Goal: Task Accomplishment & Management: Manage account settings

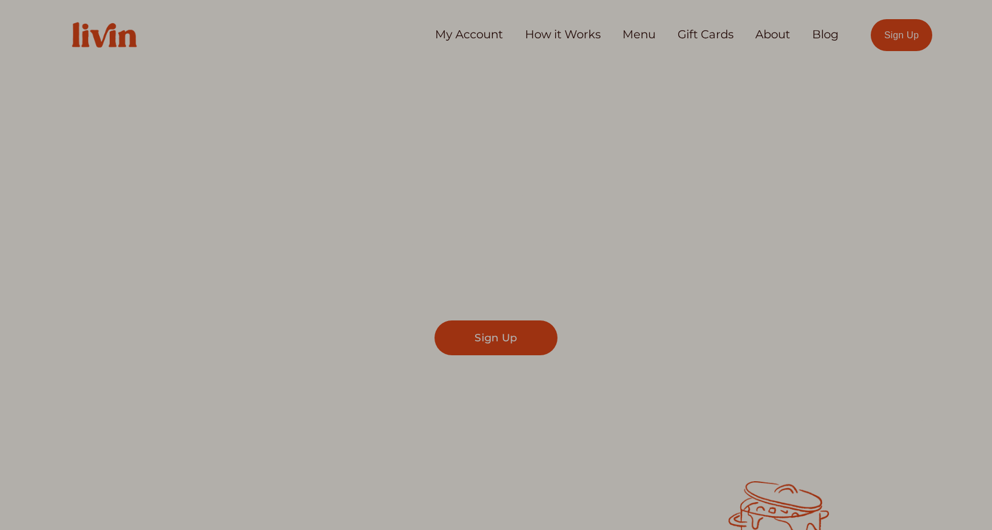
click at [490, 38] on div at bounding box center [496, 265] width 992 height 530
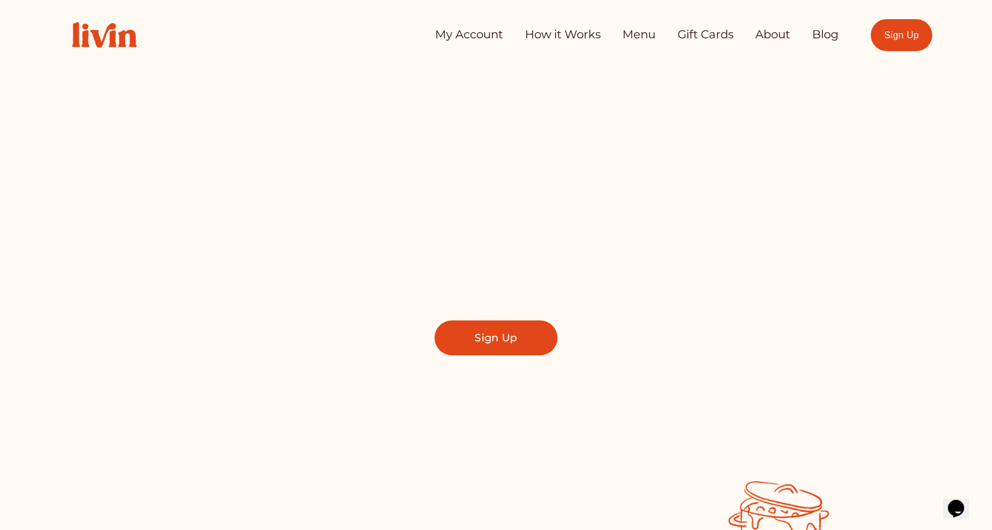
click at [475, 37] on link "My Account" at bounding box center [469, 34] width 68 height 23
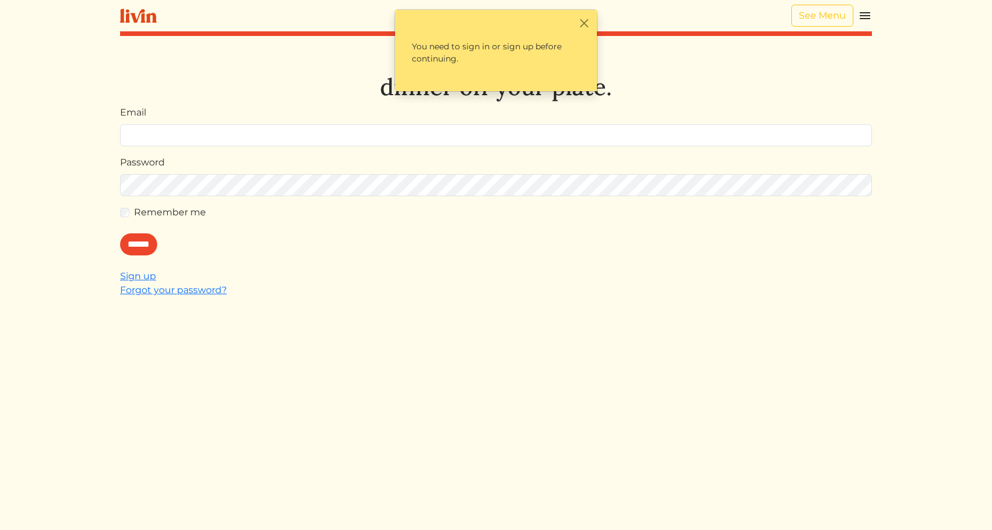
type input "**********"
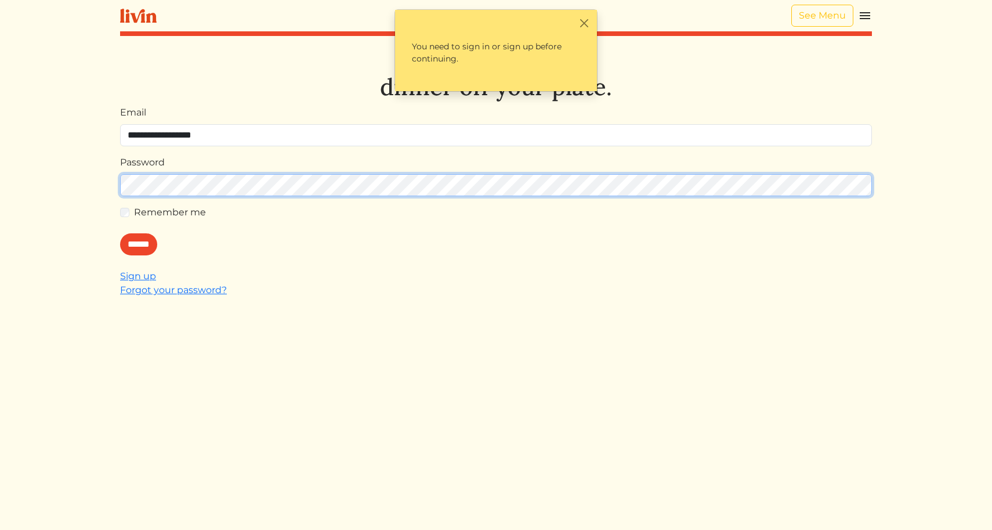
click at [142, 244] on input "******" at bounding box center [138, 244] width 37 height 22
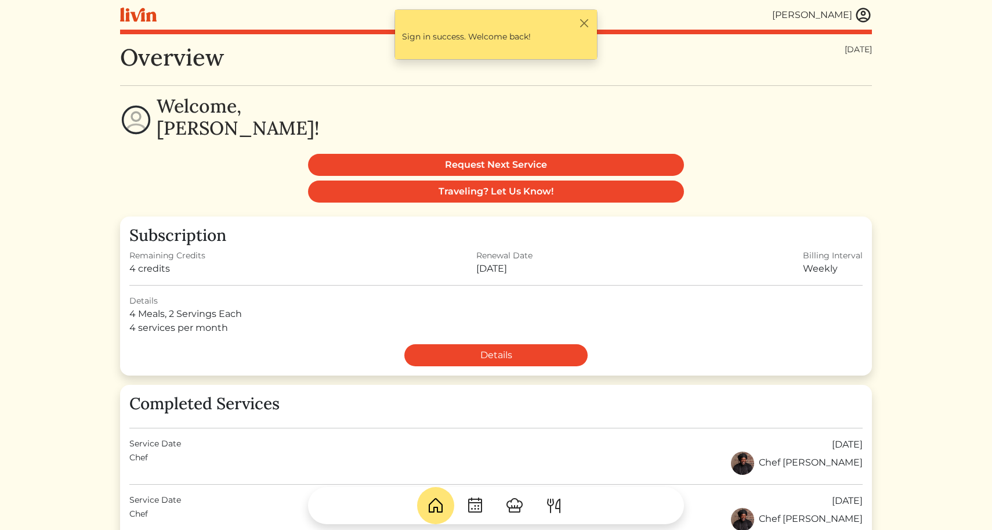
click at [863, 16] on img at bounding box center [862, 14] width 17 height 17
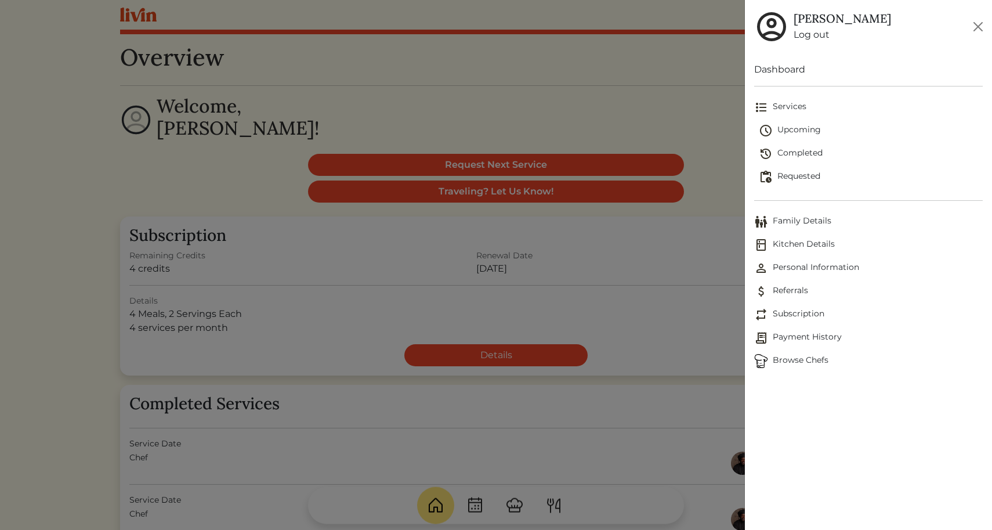
click at [783, 310] on span "Subscription" at bounding box center [868, 314] width 229 height 14
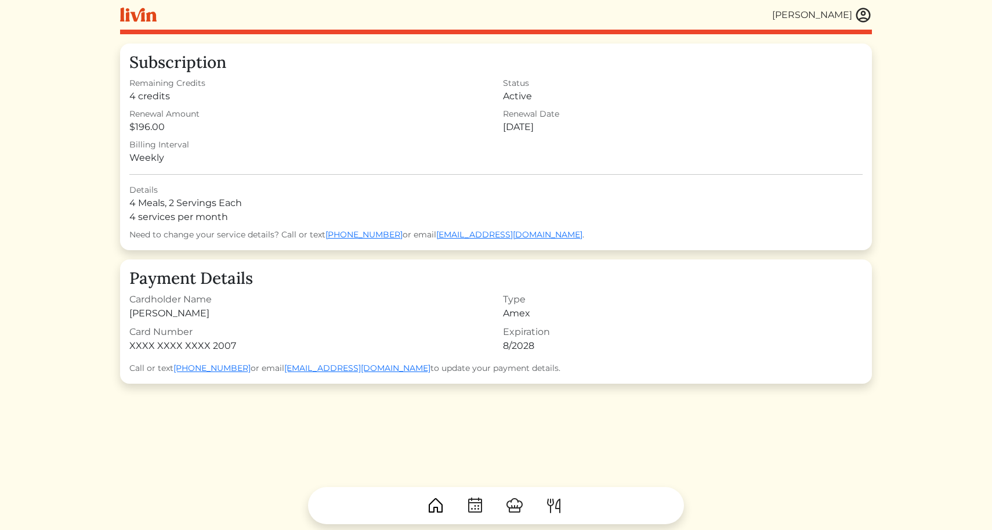
click at [860, 19] on img at bounding box center [862, 14] width 17 height 17
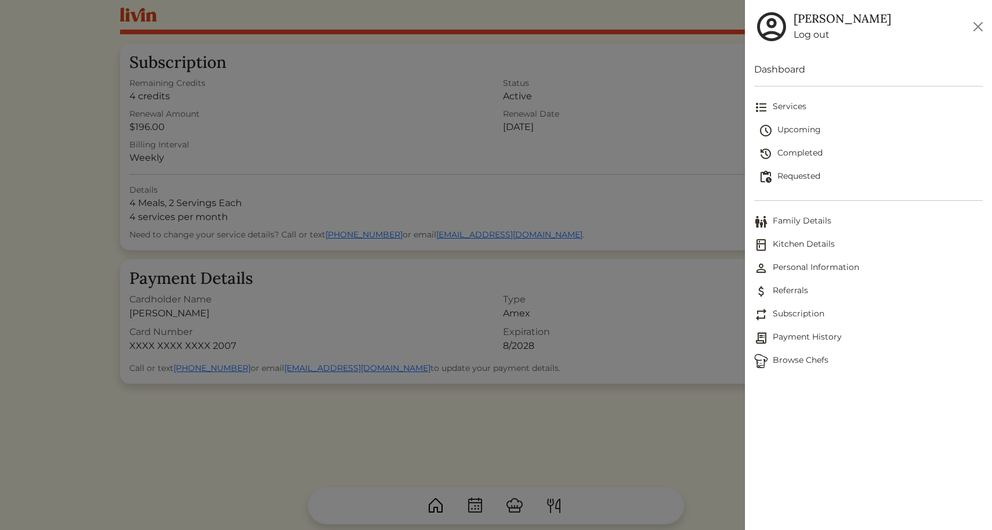
click at [793, 265] on span "Personal Information" at bounding box center [868, 268] width 229 height 14
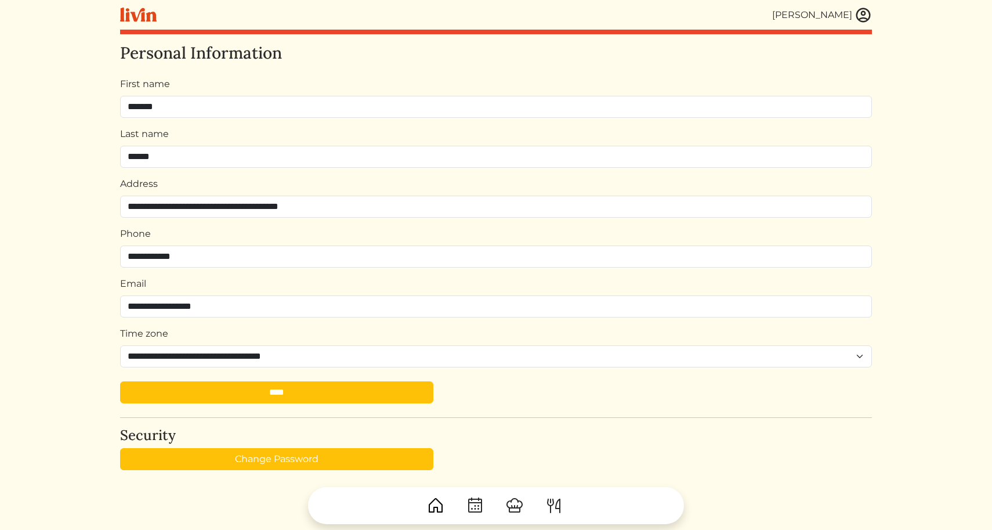
click at [867, 14] on img at bounding box center [862, 14] width 17 height 17
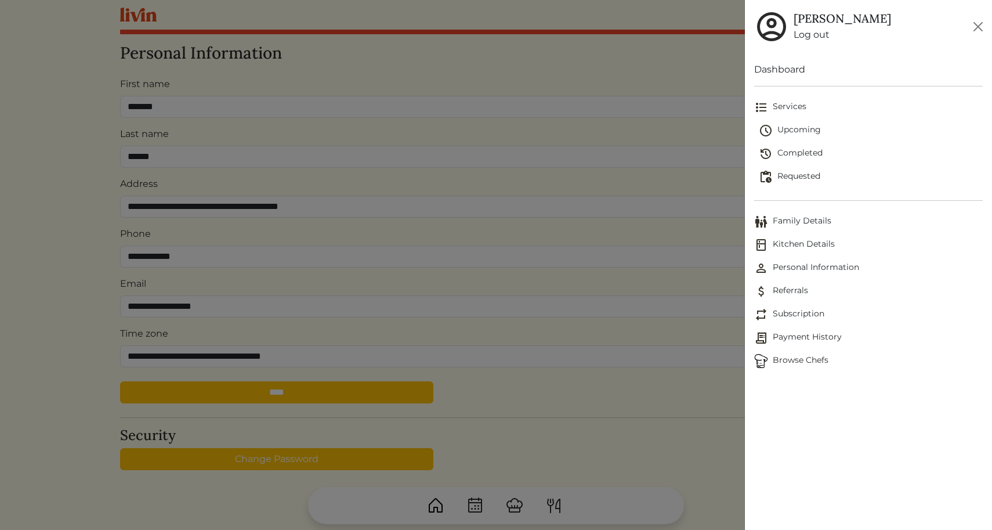
click at [769, 312] on span "Subscription" at bounding box center [868, 314] width 229 height 14
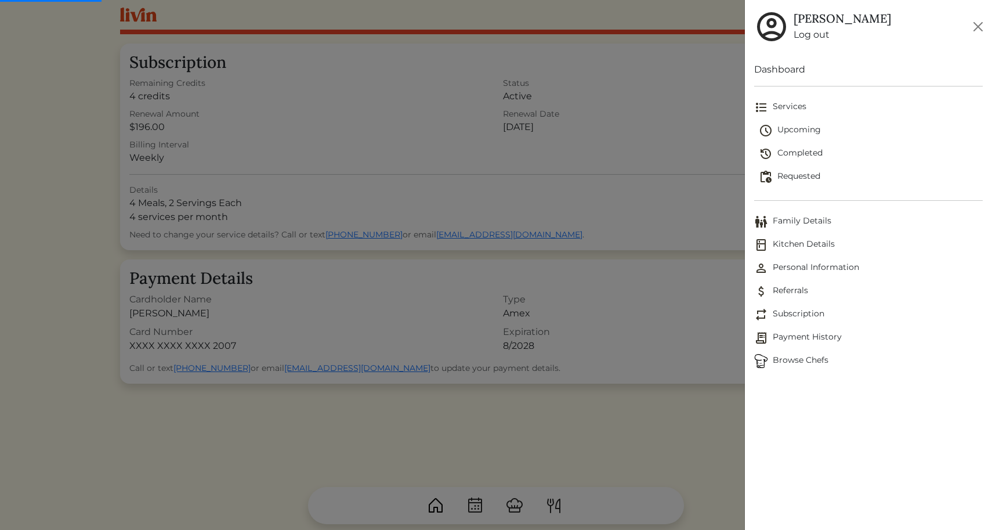
click at [530, 420] on div at bounding box center [496, 265] width 992 height 530
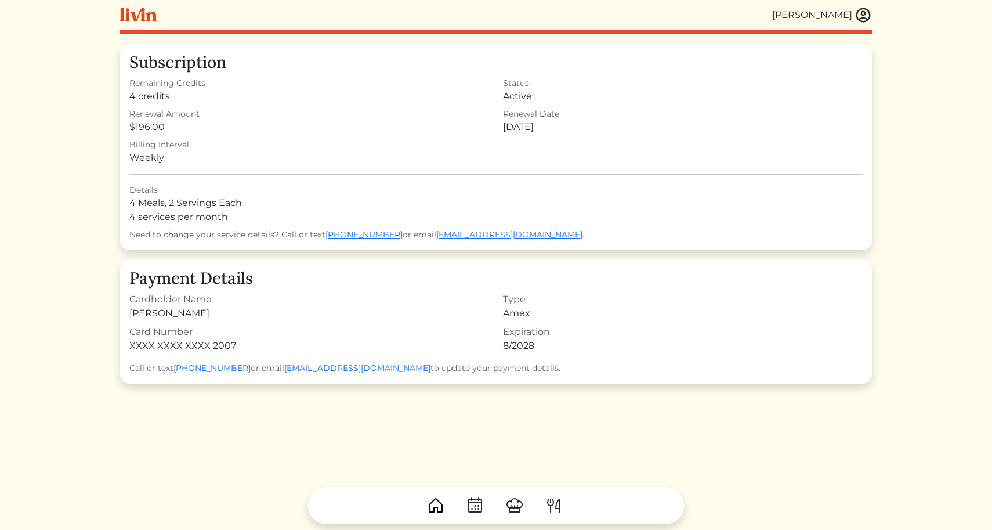
click at [855, 19] on img at bounding box center [862, 14] width 17 height 17
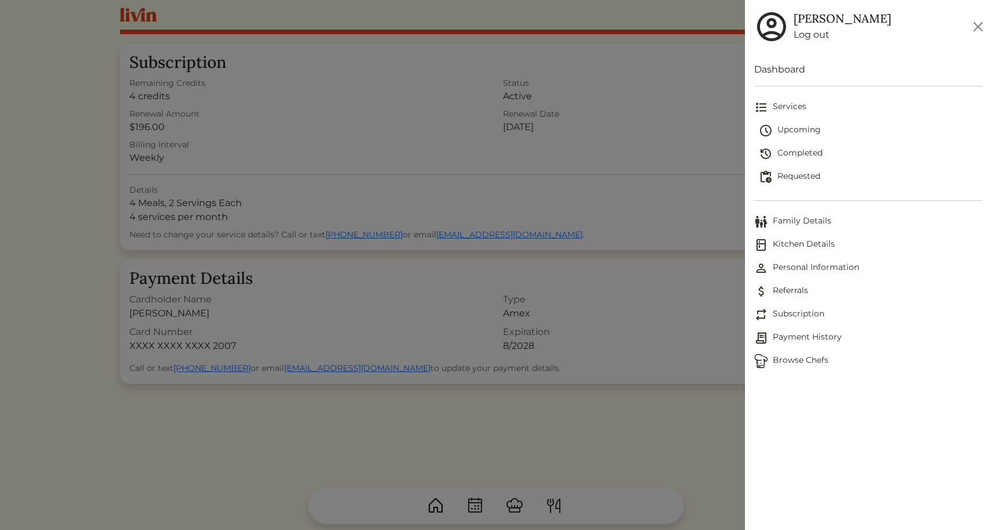
click at [797, 68] on link "Dashboard" at bounding box center [868, 70] width 229 height 14
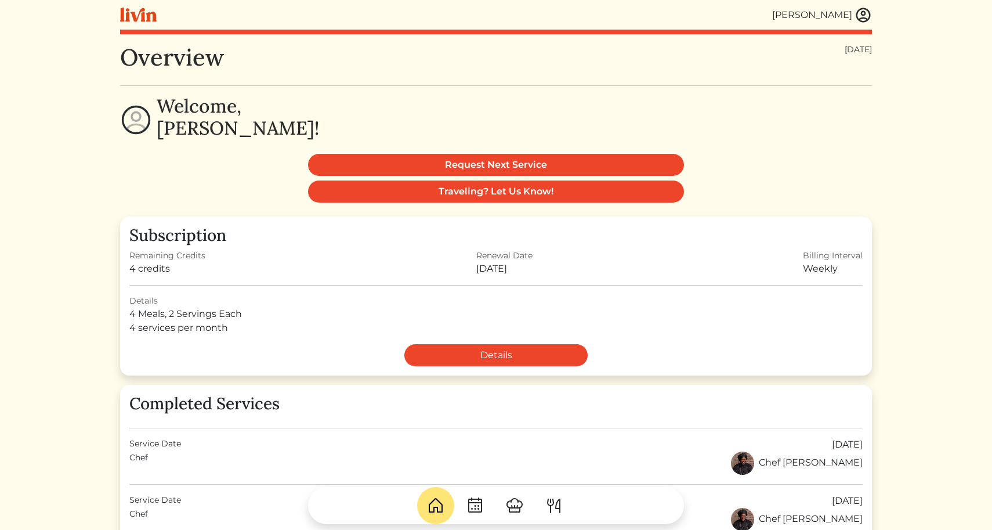
scroll to position [3, 0]
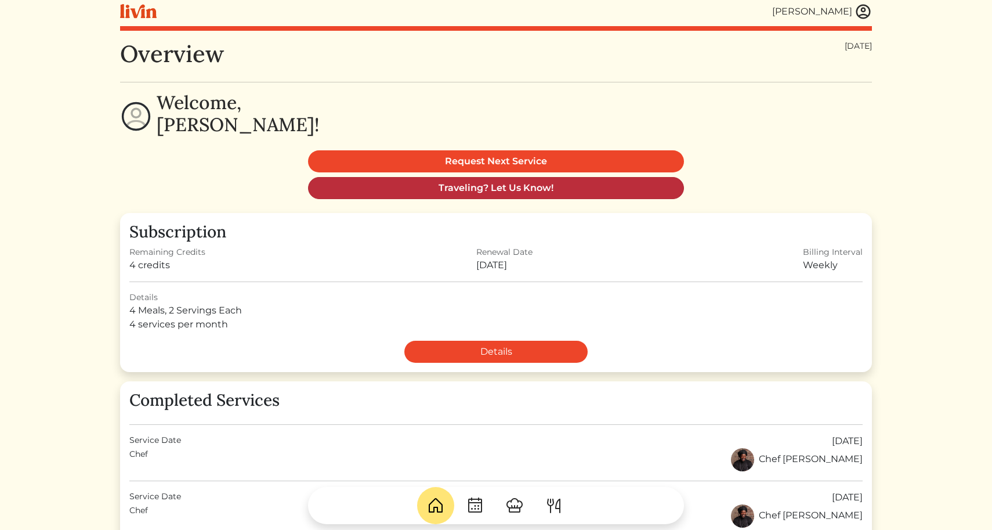
click at [533, 187] on link "Traveling? Let Us Know!" at bounding box center [496, 188] width 376 height 22
